Goal: Transaction & Acquisition: Book appointment/travel/reservation

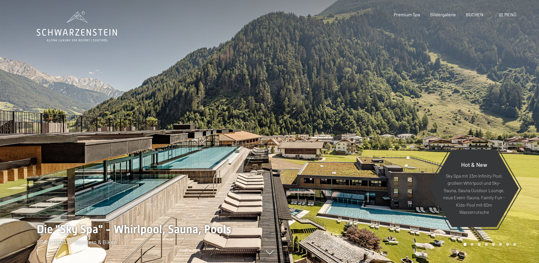
scroll to position [57, 0]
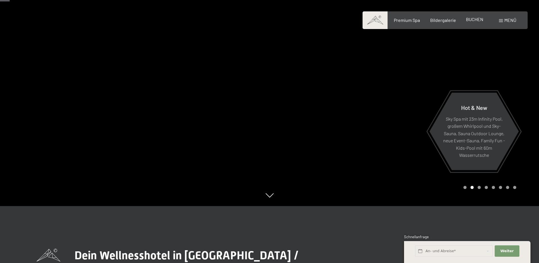
click at [481, 20] on span "BUCHEN" at bounding box center [474, 18] width 17 height 5
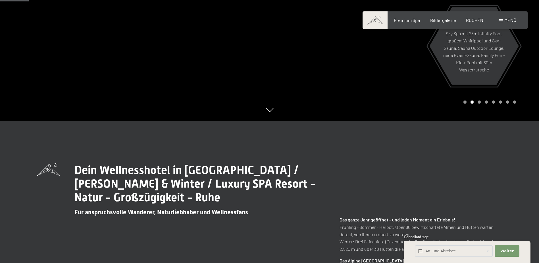
scroll to position [199, 0]
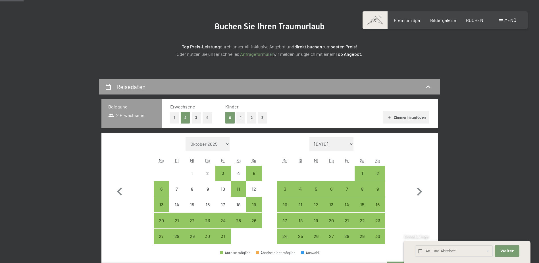
scroll to position [85, 0]
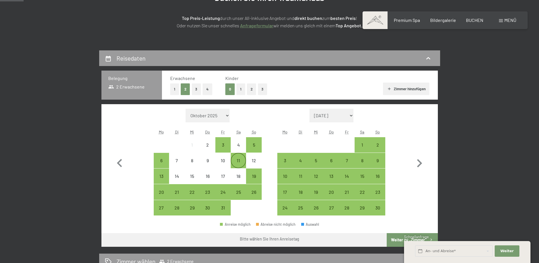
click at [239, 159] on div "11" at bounding box center [238, 165] width 14 height 14
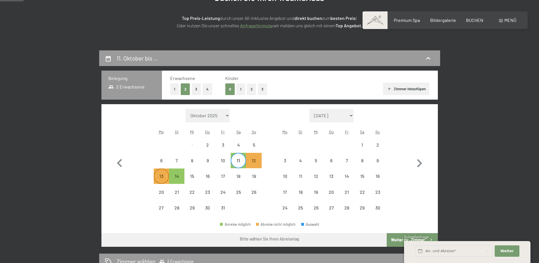
click at [159, 177] on div "13" at bounding box center [161, 181] width 14 height 14
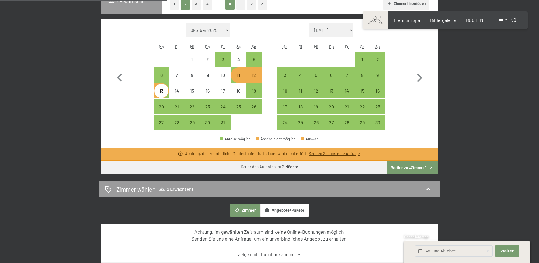
scroll to position [199, 0]
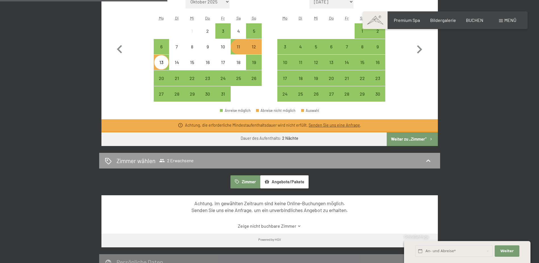
click at [400, 138] on button "Weiter zu „Zimmer“" at bounding box center [412, 139] width 51 height 14
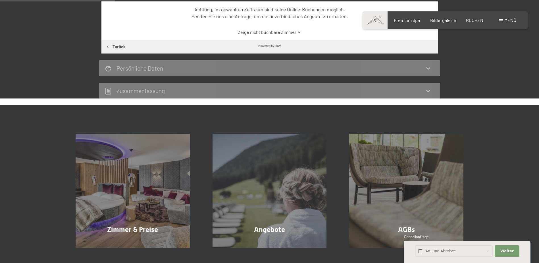
scroll to position [136, 0]
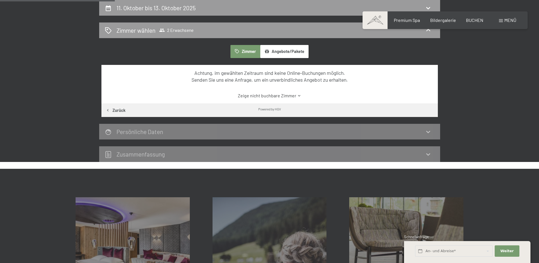
click at [300, 95] on icon at bounding box center [299, 96] width 4 height 4
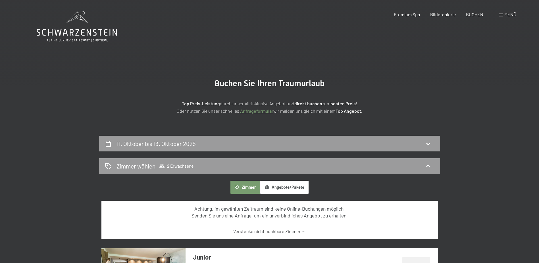
scroll to position [57, 0]
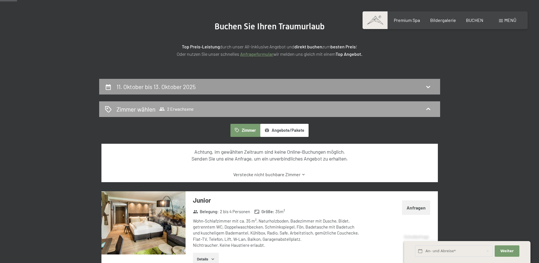
click at [203, 107] on div "Zimmer wählen 2 Erwachsene" at bounding box center [270, 109] width 330 height 8
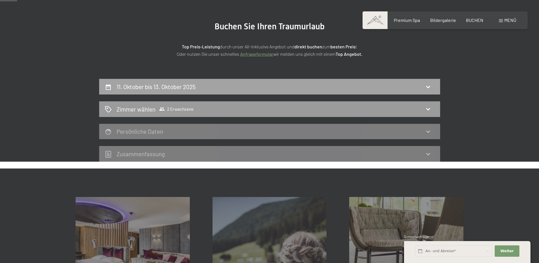
click at [230, 87] on div "11. Oktober bis 13. Oktober 2025" at bounding box center [270, 86] width 330 height 8
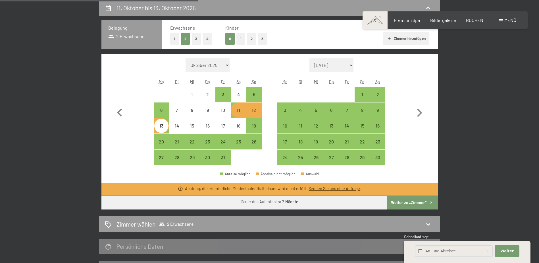
click at [240, 108] on div "11" at bounding box center [238, 115] width 14 height 14
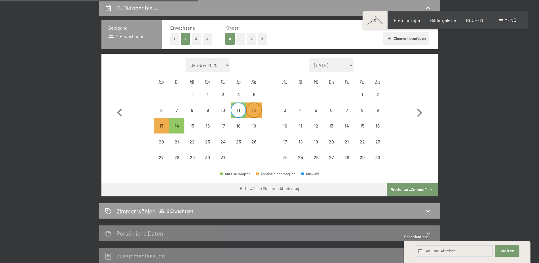
click at [257, 110] on div "12" at bounding box center [254, 115] width 14 height 14
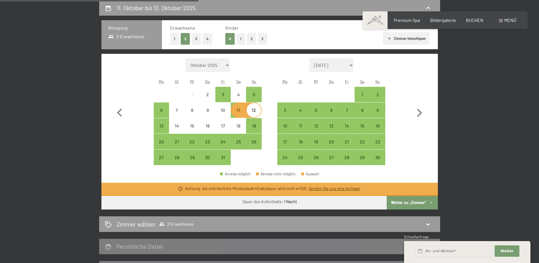
click at [415, 201] on button "Weiter zu „Zimmer“" at bounding box center [412, 203] width 51 height 14
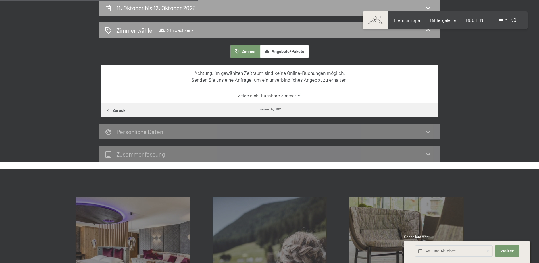
click at [202, 6] on div "11. Oktober bis 12. Oktober 2025" at bounding box center [270, 8] width 330 height 8
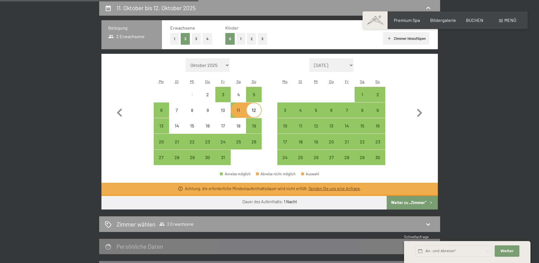
click at [187, 42] on button "2" at bounding box center [185, 39] width 9 height 12
click at [254, 90] on div "5" at bounding box center [254, 94] width 14 height 14
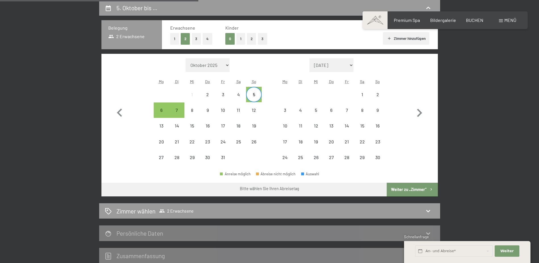
click at [184, 40] on button "2" at bounding box center [185, 39] width 9 height 12
click at [222, 112] on div "10" at bounding box center [223, 115] width 14 height 14
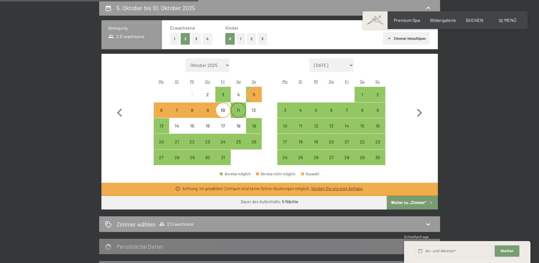
click at [241, 112] on div "11" at bounding box center [238, 115] width 14 height 14
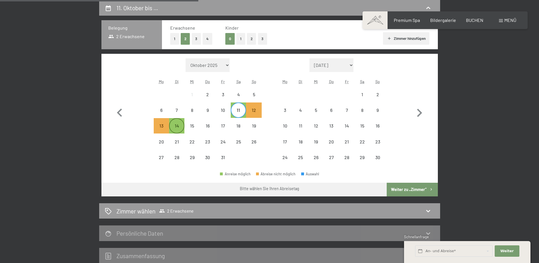
click at [175, 123] on div "14" at bounding box center [177, 130] width 14 height 14
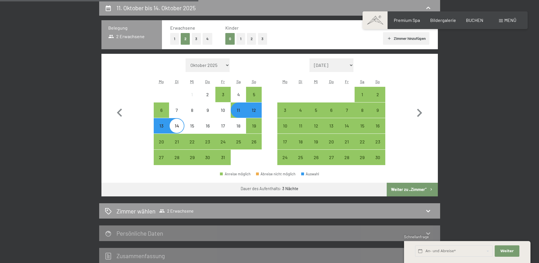
click at [408, 189] on button "Weiter zu „Zimmer“" at bounding box center [412, 189] width 51 height 14
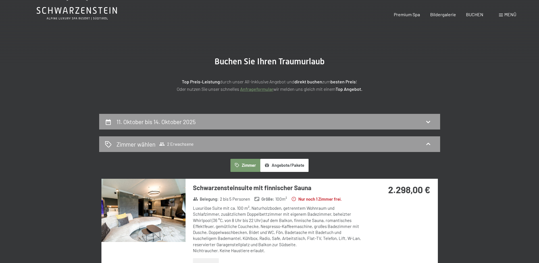
scroll to position [0, 0]
